Goal: Transaction & Acquisition: Book appointment/travel/reservation

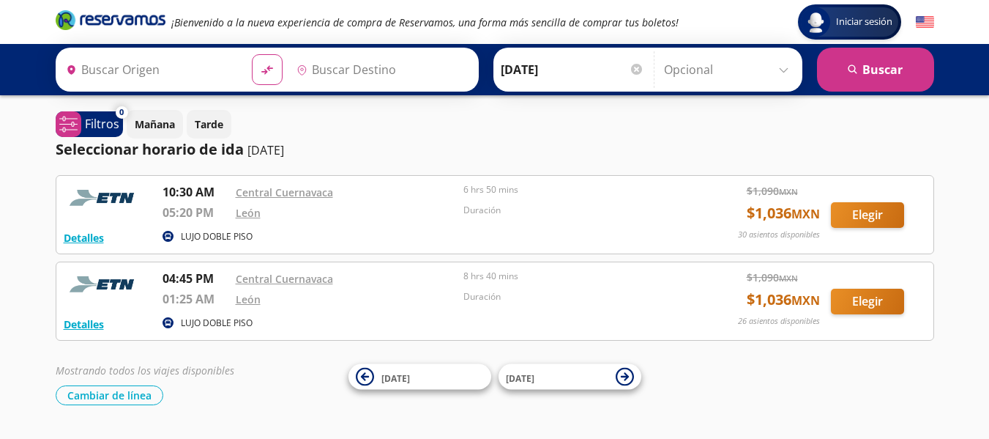
type input "[GEOGRAPHIC_DATA], [GEOGRAPHIC_DATA]"
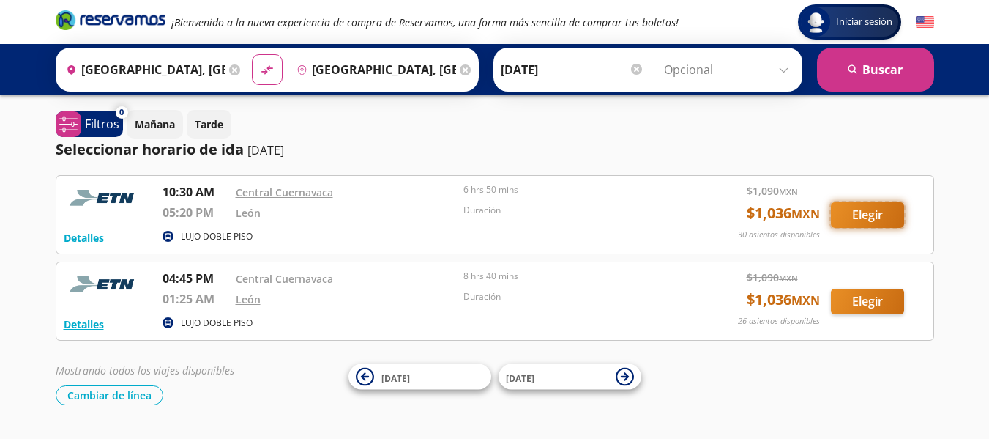
click at [869, 220] on button "Elegir" at bounding box center [867, 215] width 73 height 26
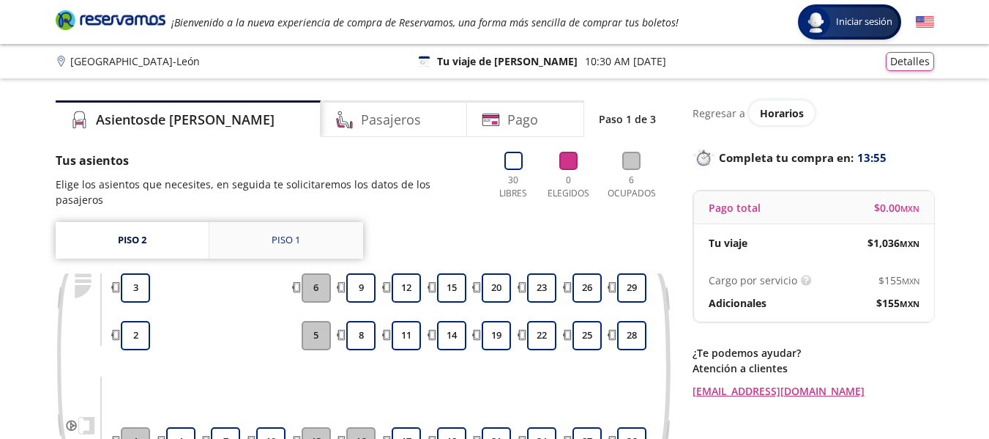
click at [294, 233] on div "Piso 1" at bounding box center [286, 240] width 29 height 15
